Goal: Task Accomplishment & Management: Manage account settings

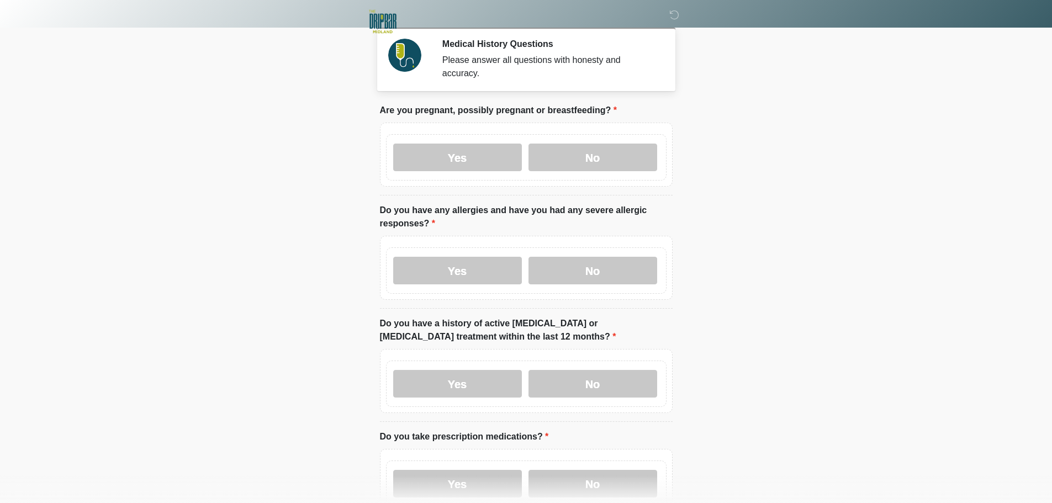
scroll to position [571, 0]
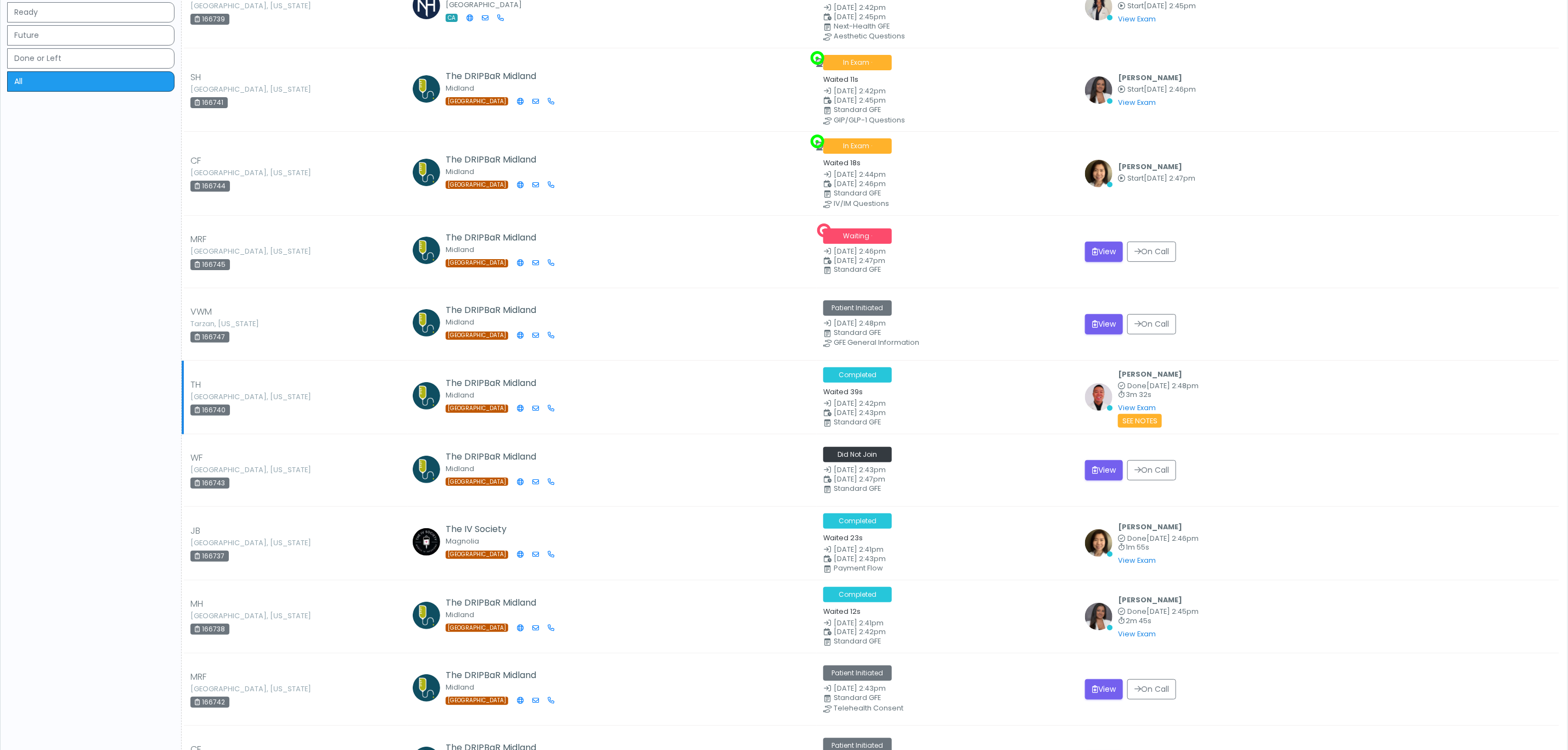
scroll to position [83, 0]
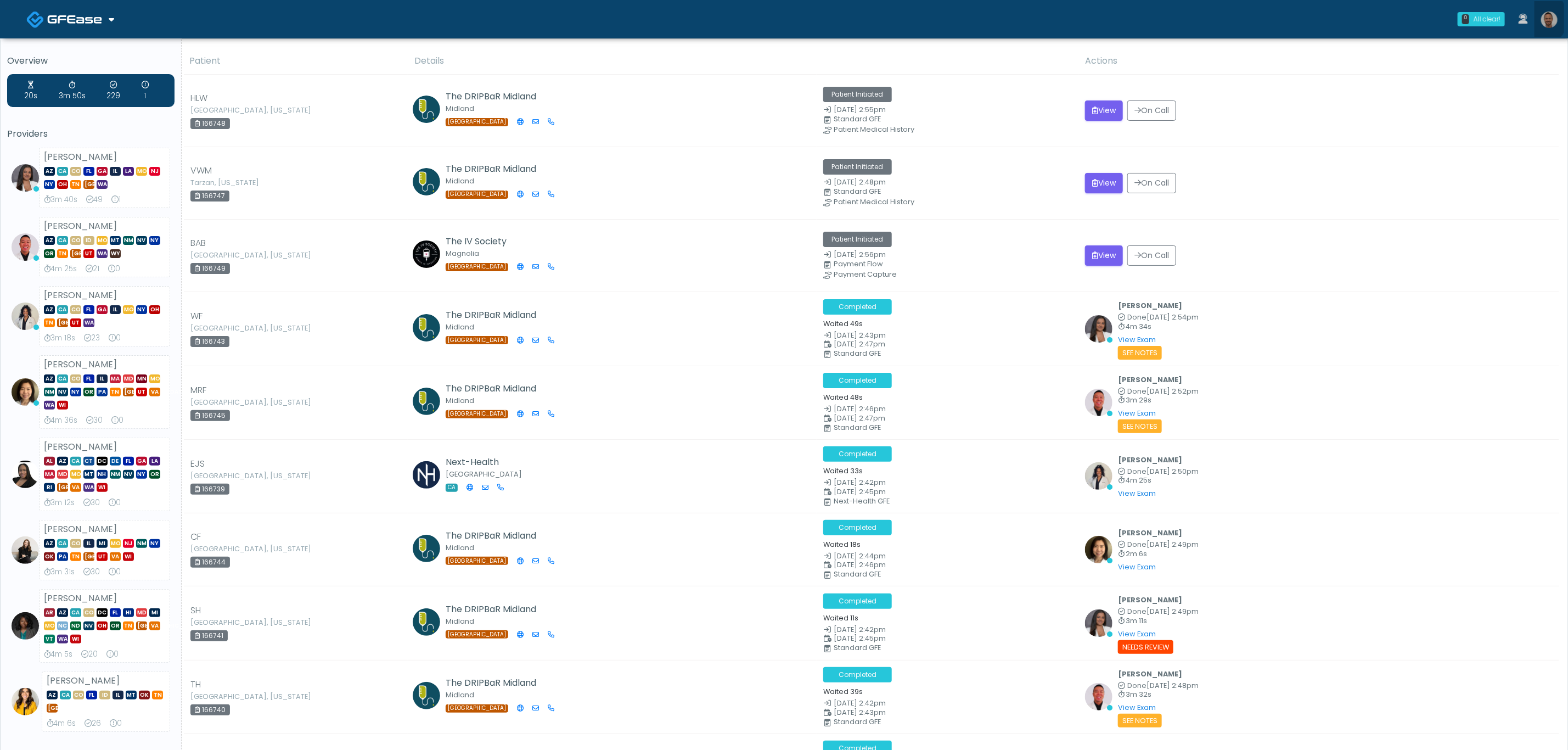
click at [1540, 18] on link at bounding box center [1550, 19] width 30 height 36
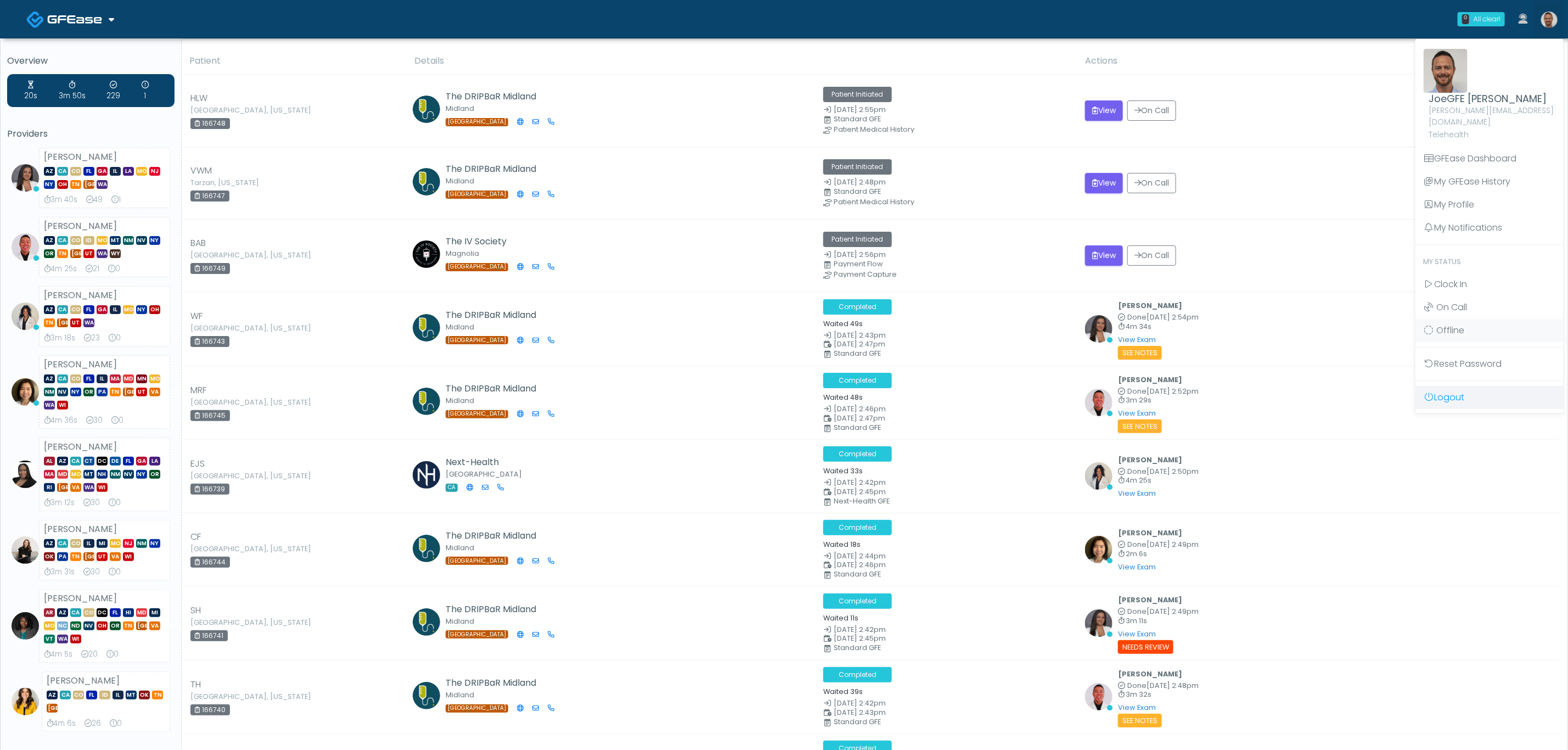
click at [1448, 391] on link "Logout" at bounding box center [1489, 397] width 148 height 23
